Goal: Task Accomplishment & Management: Use online tool/utility

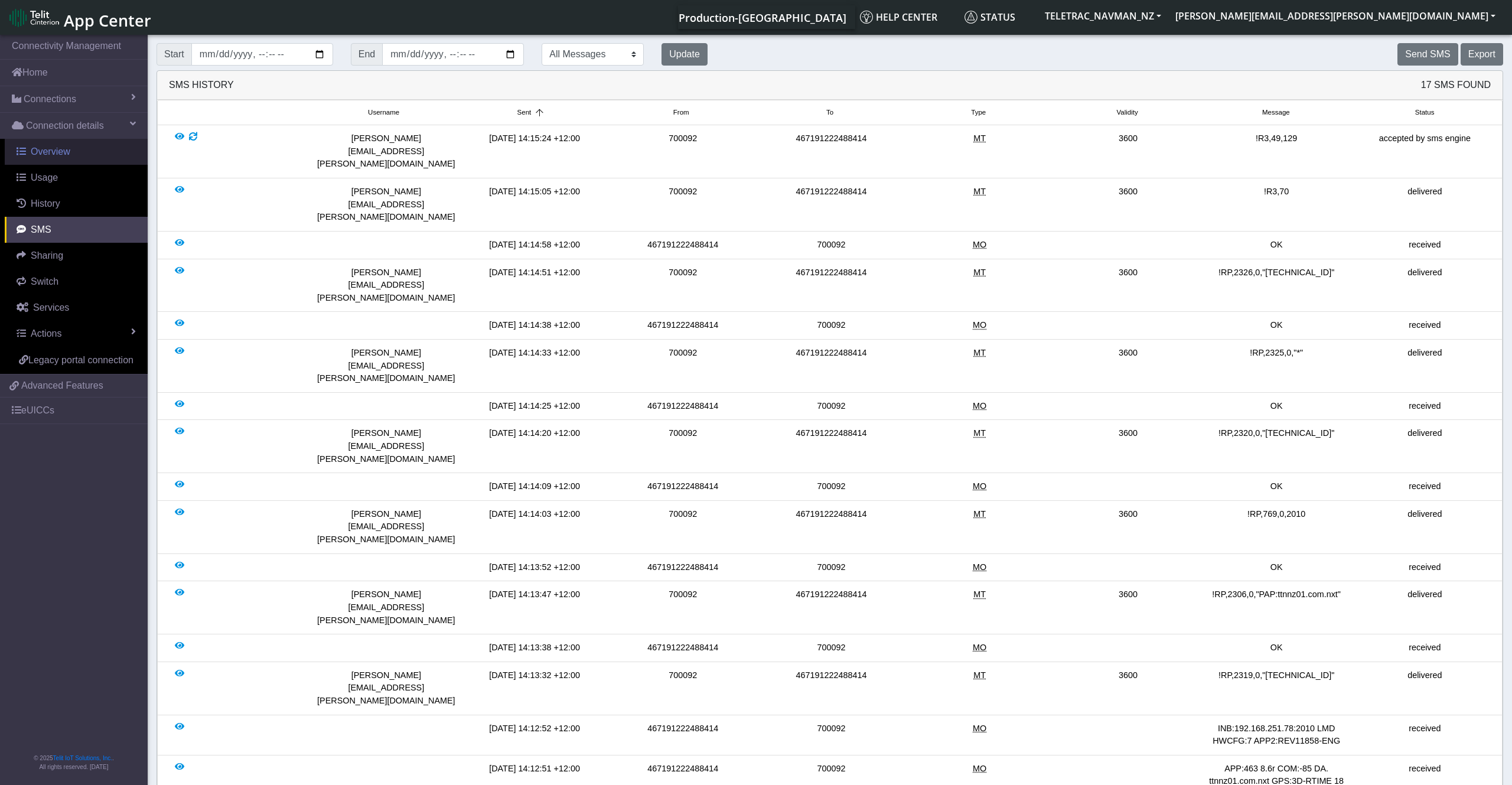
scroll to position [4, 0]
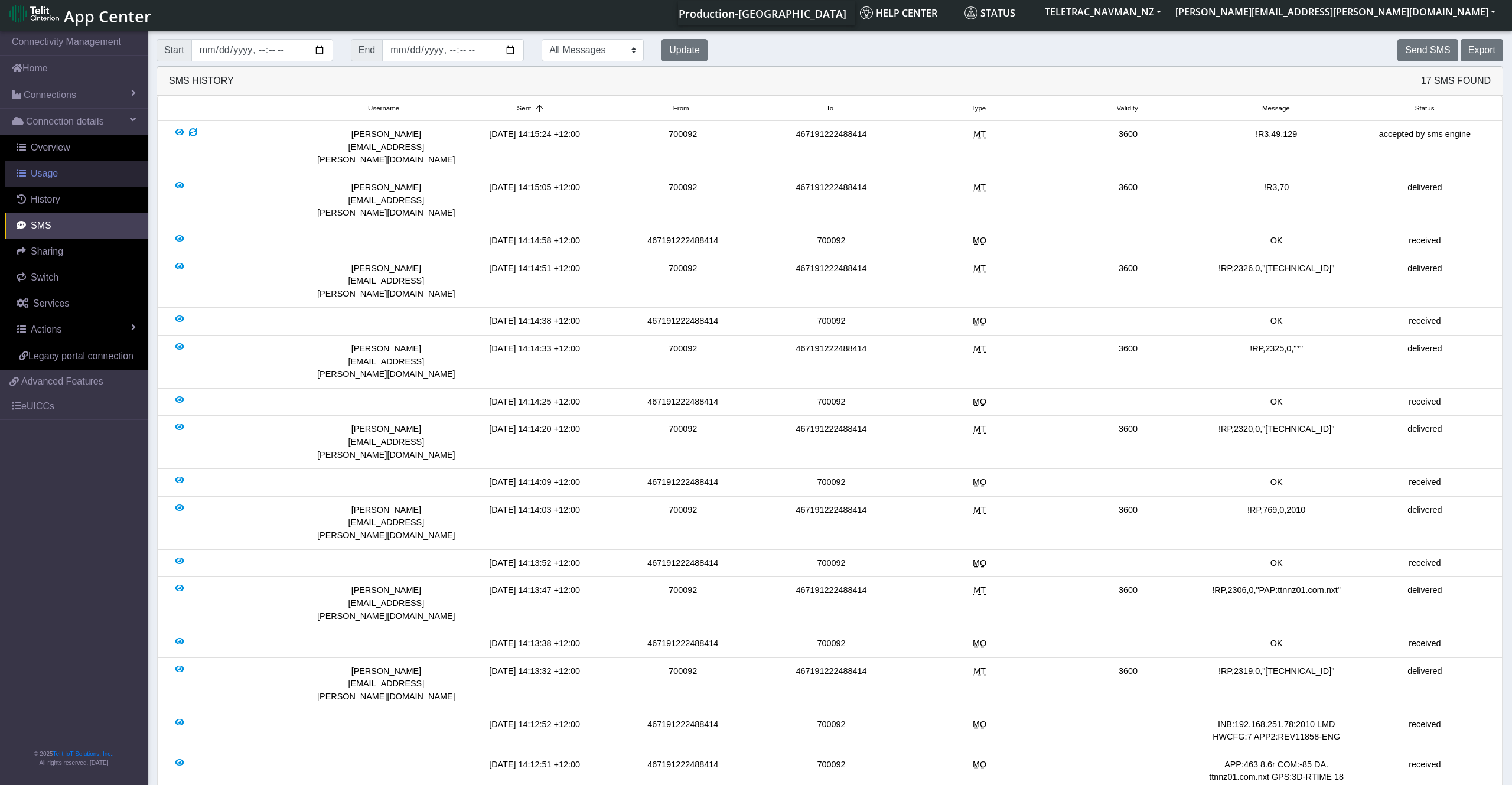
click at [68, 174] on link "Usage" at bounding box center [76, 174] width 143 height 26
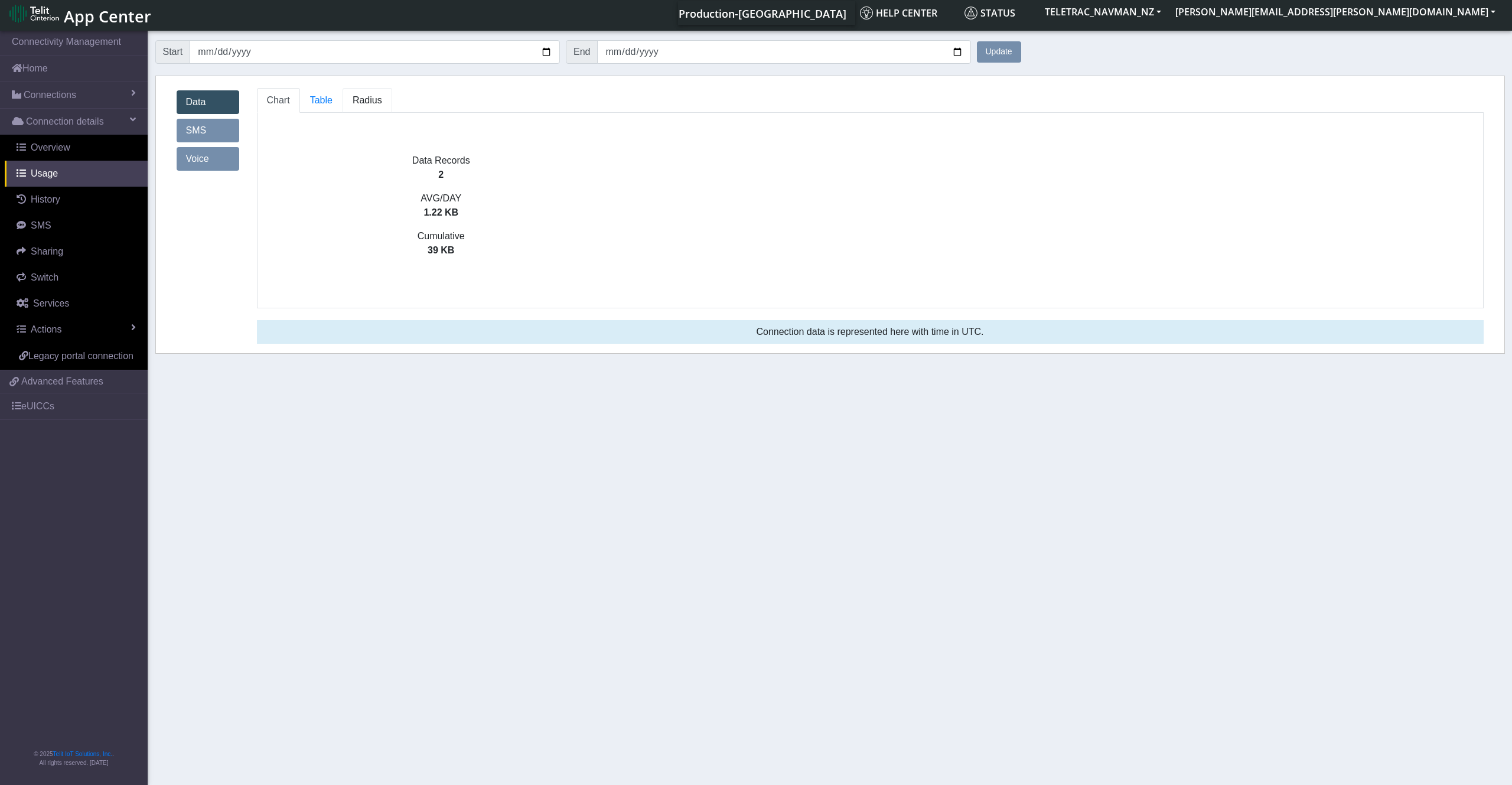
click at [356, 102] on span "Radius" at bounding box center [367, 100] width 30 height 10
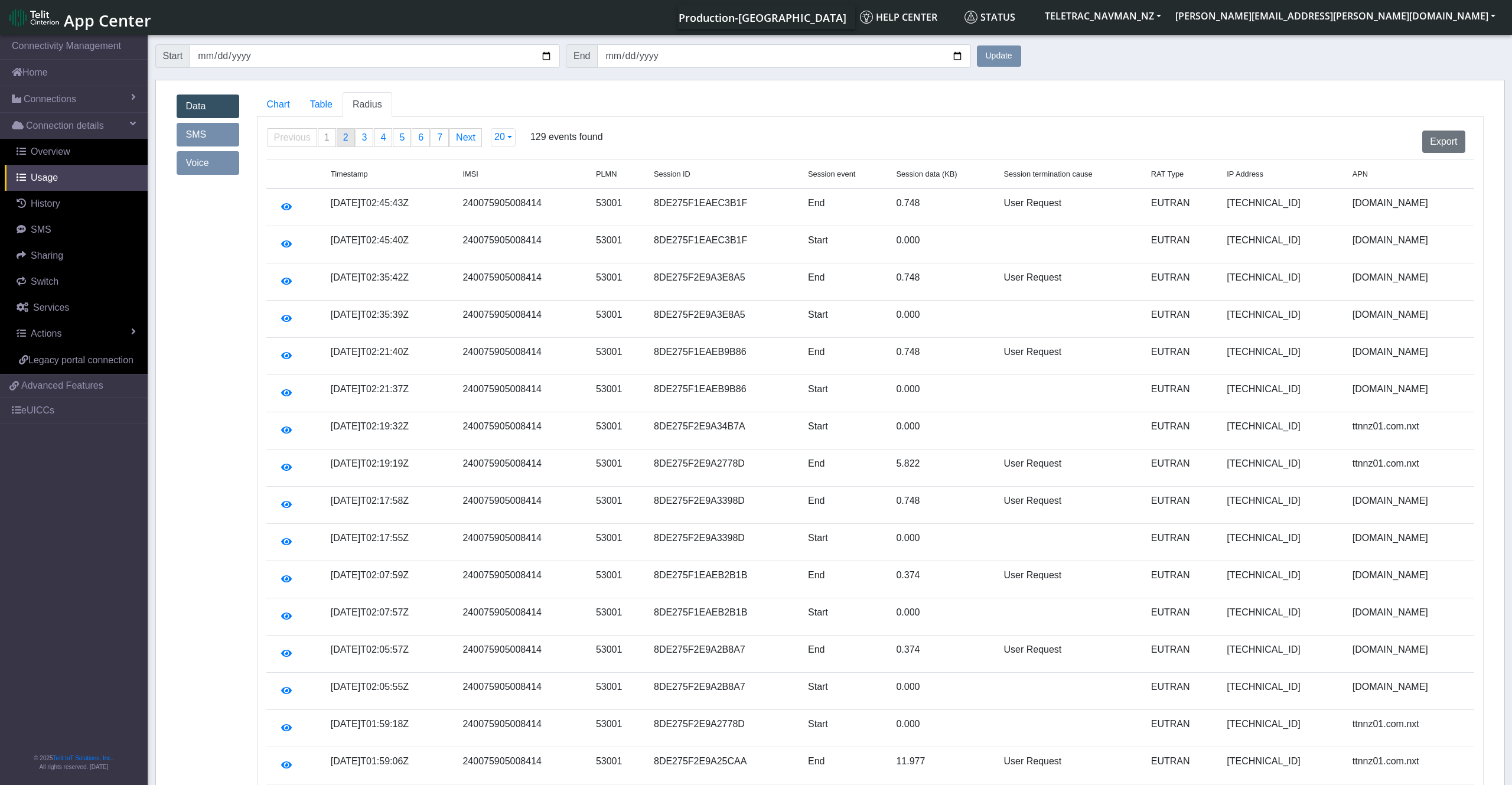
click at [344, 138] on span "2" at bounding box center [346, 138] width 5 height 10
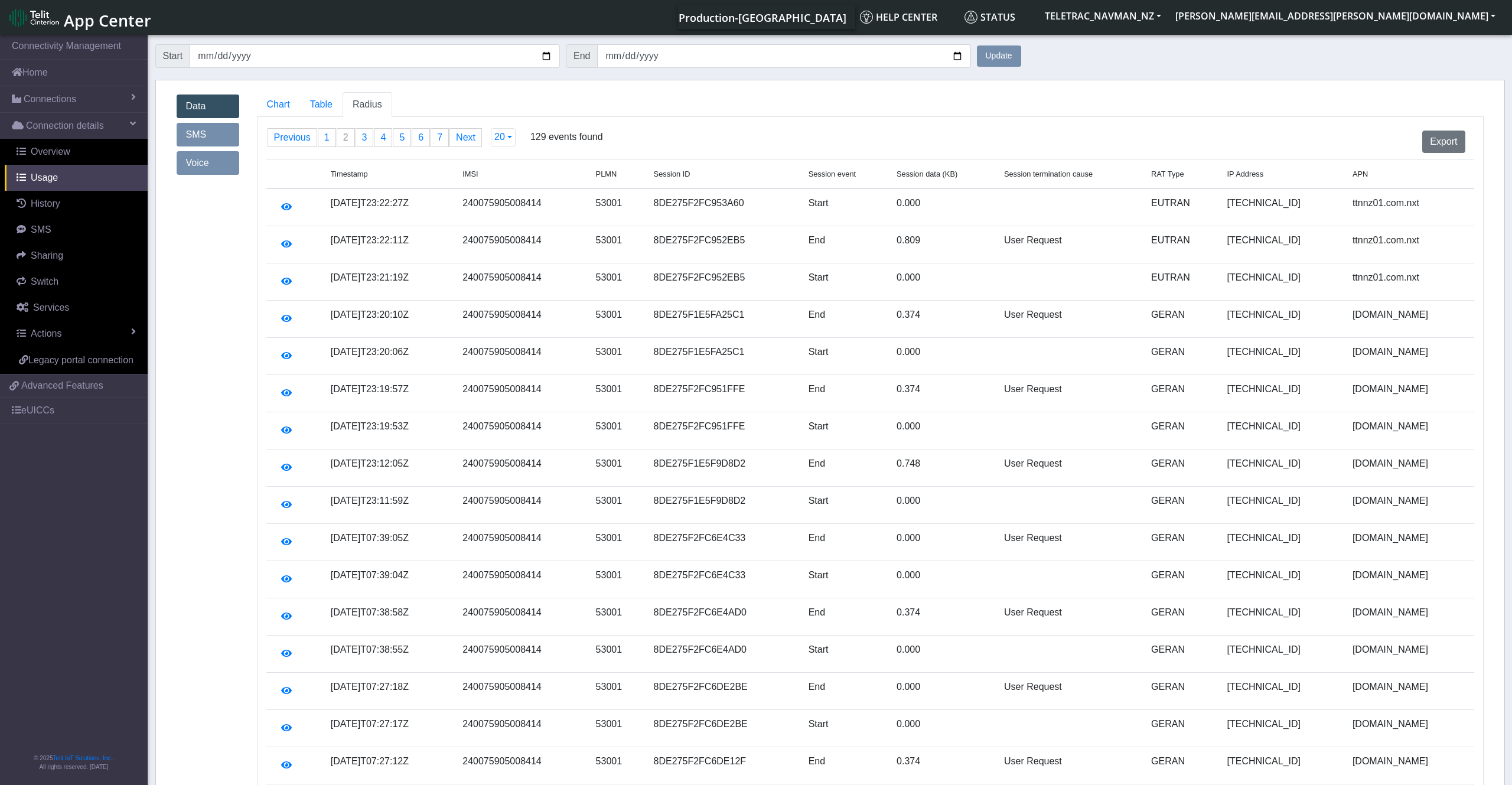
click at [335, 141] on ul "Previous page 2 / 7 page 1 You're on page 2 page 3 page 4 page 5 page 6 page 7 …" at bounding box center [376, 138] width 216 height 19
click at [322, 133] on link "page 1" at bounding box center [326, 138] width 17 height 18
click at [328, 137] on span "1" at bounding box center [327, 138] width 5 height 10
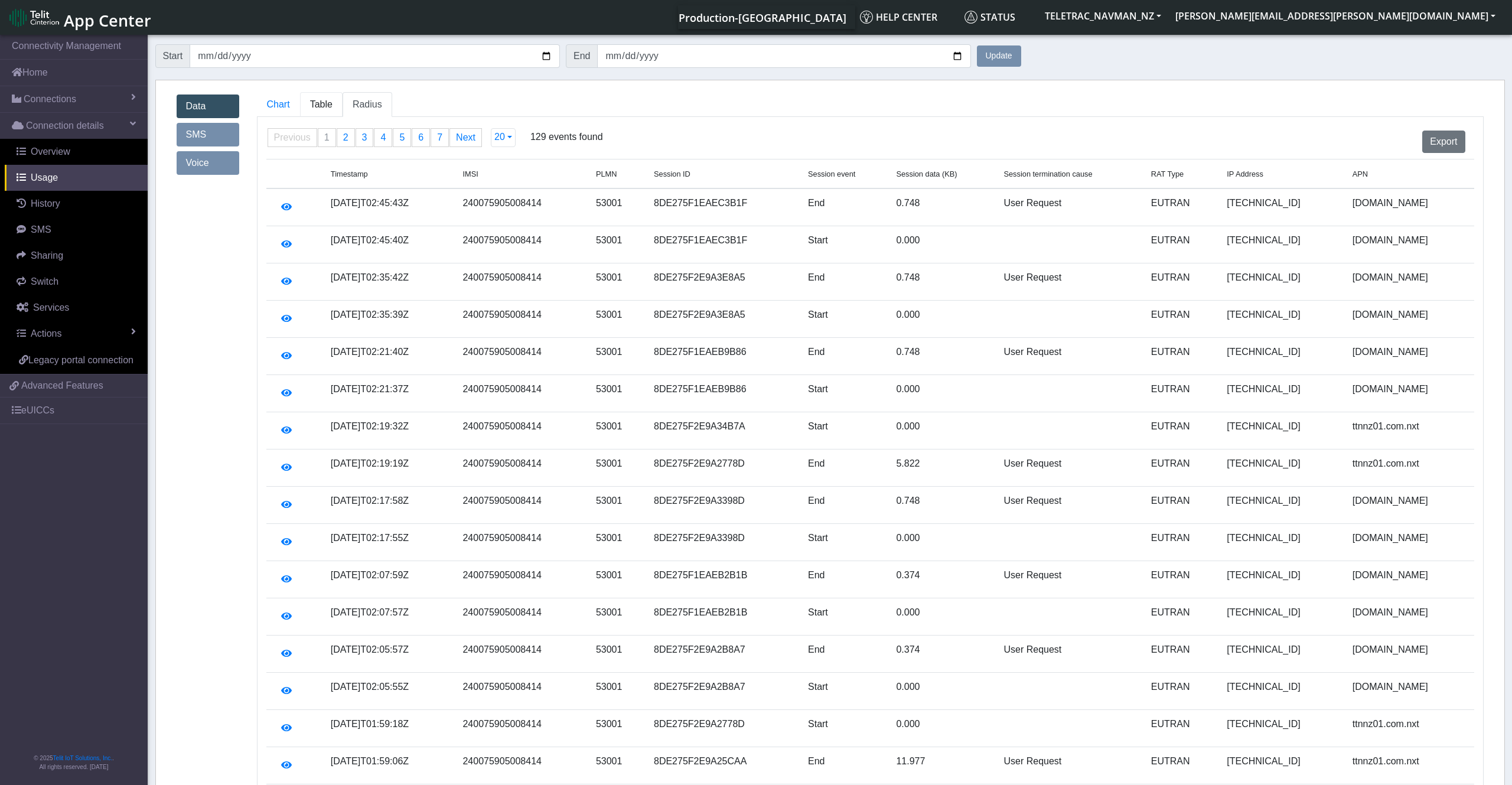
click at [323, 105] on span "Table" at bounding box center [321, 104] width 22 height 10
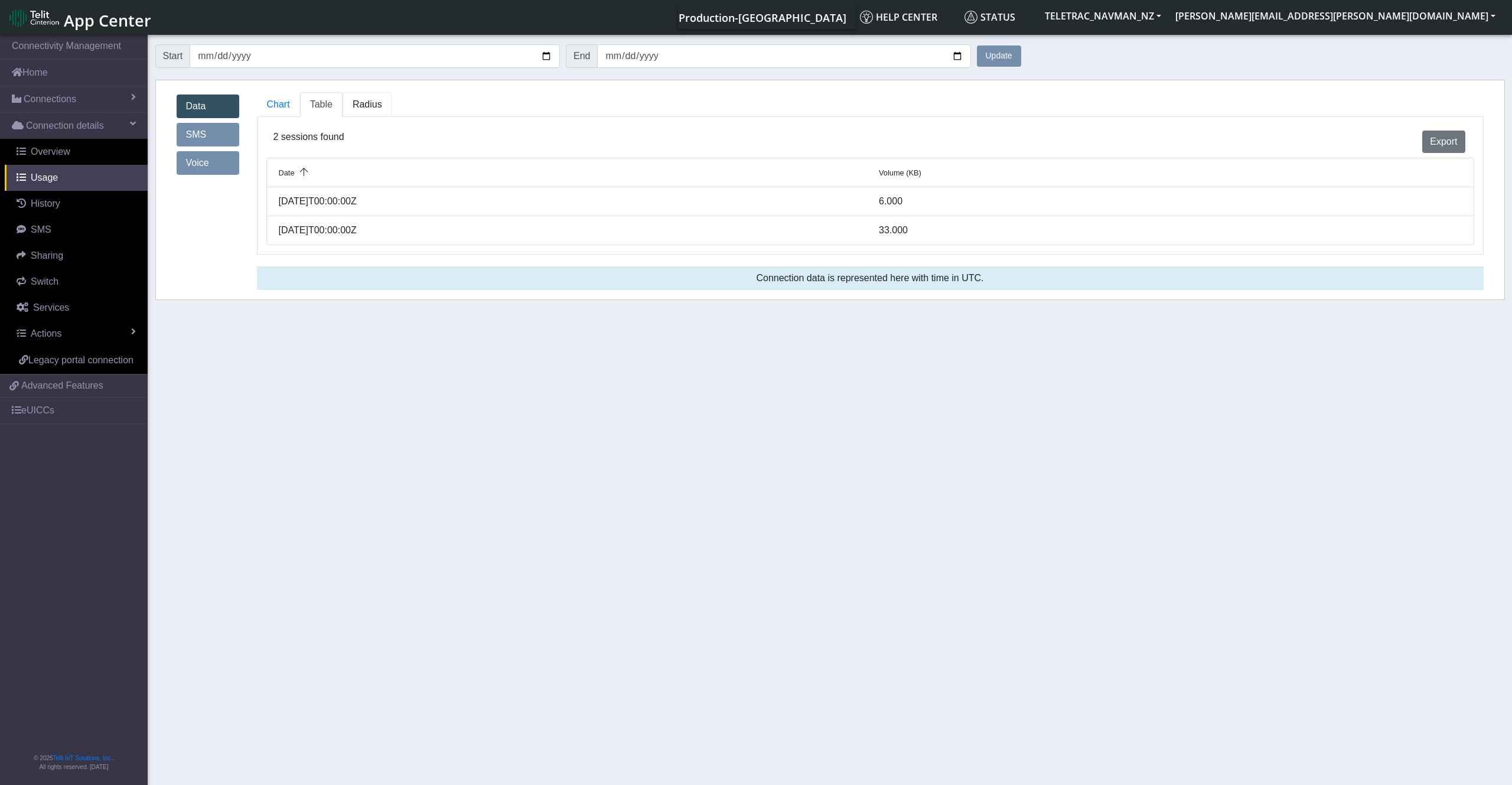
click at [357, 99] on span "Radius" at bounding box center [367, 104] width 30 height 10
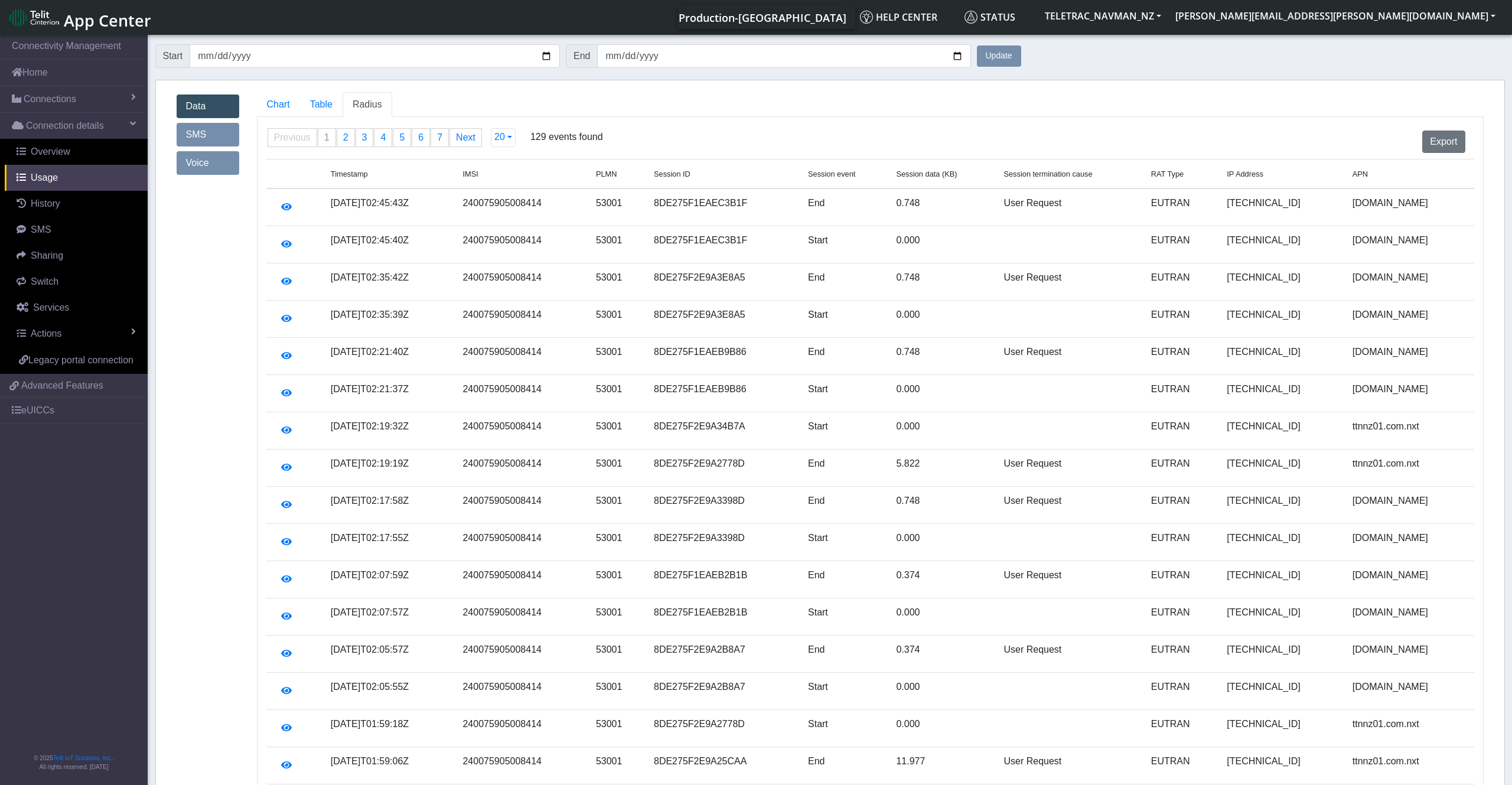
drag, startPoint x: 383, startPoint y: 68, endPoint x: 372, endPoint y: 63, distance: 12.1
click at [66, 228] on link "SMS" at bounding box center [76, 230] width 143 height 26
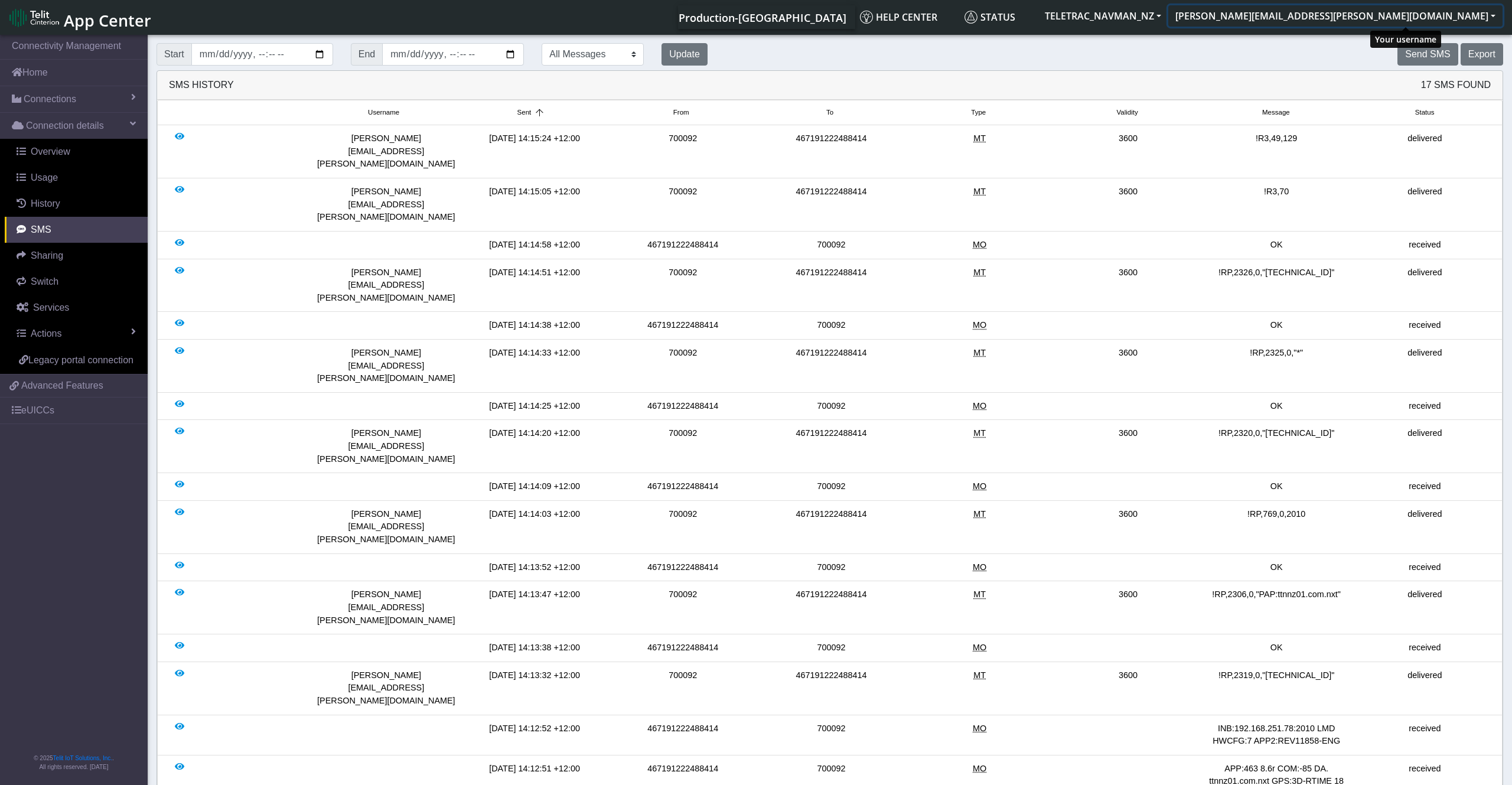
click at [1490, 13] on button "[PERSON_NAME][EMAIL_ADDRESS][PERSON_NAME][DOMAIN_NAME]" at bounding box center [1336, 16] width 335 height 21
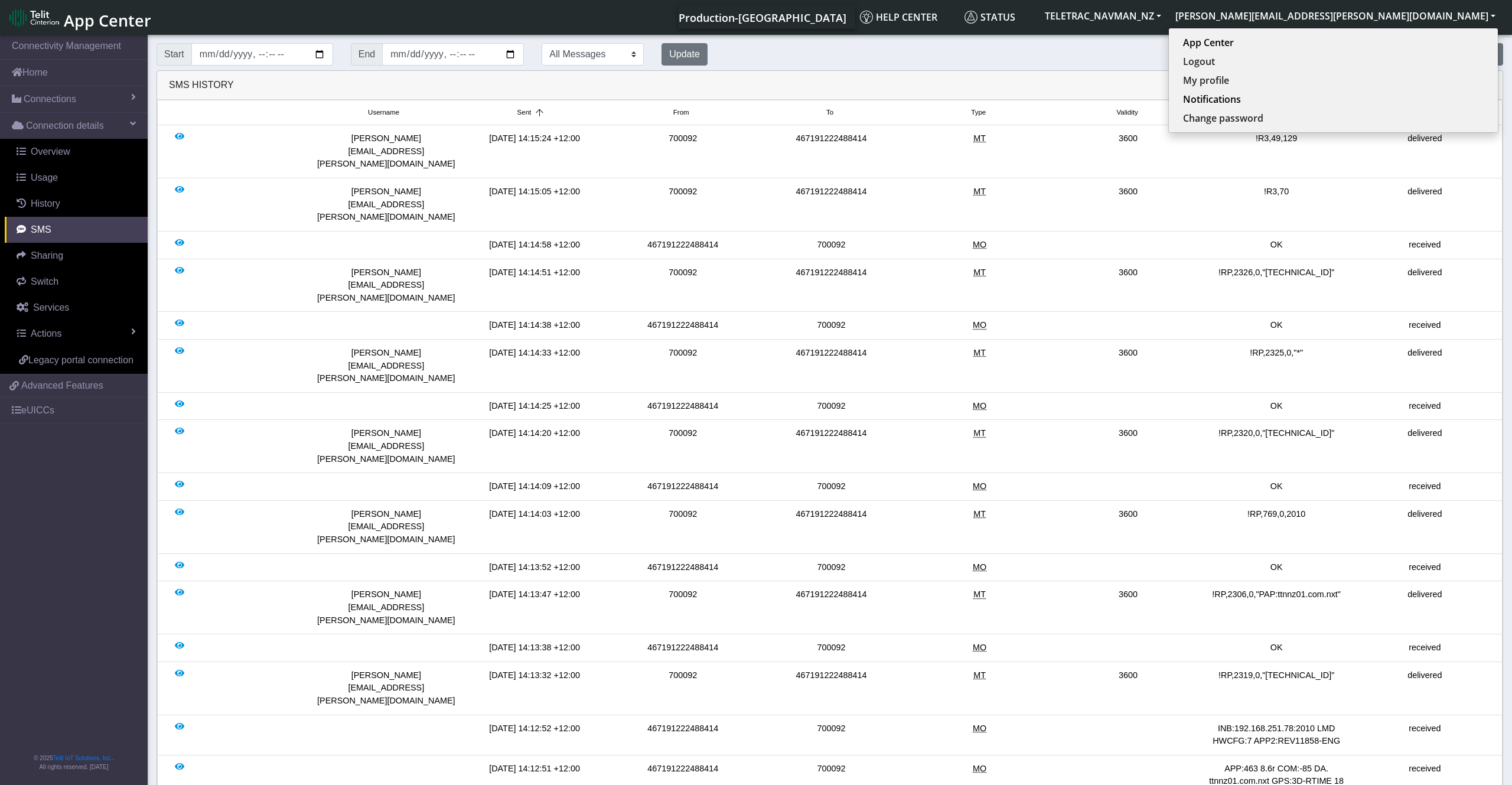
click at [1140, 59] on div "Send SMS Export" at bounding box center [1115, 54] width 796 height 22
